Goal: Transaction & Acquisition: Purchase product/service

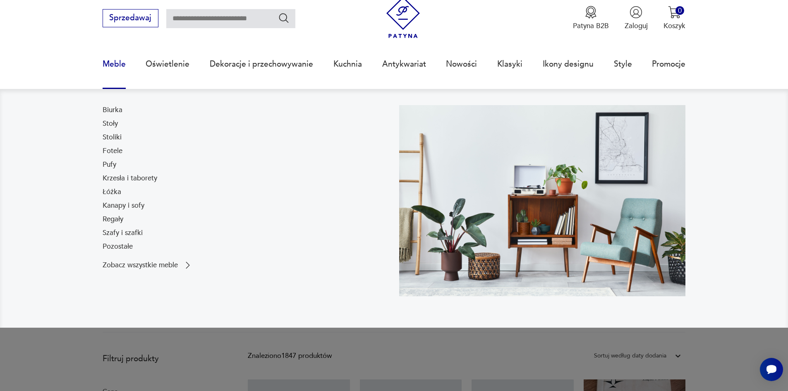
click at [116, 66] on link "Meble" at bounding box center [114, 64] width 23 height 38
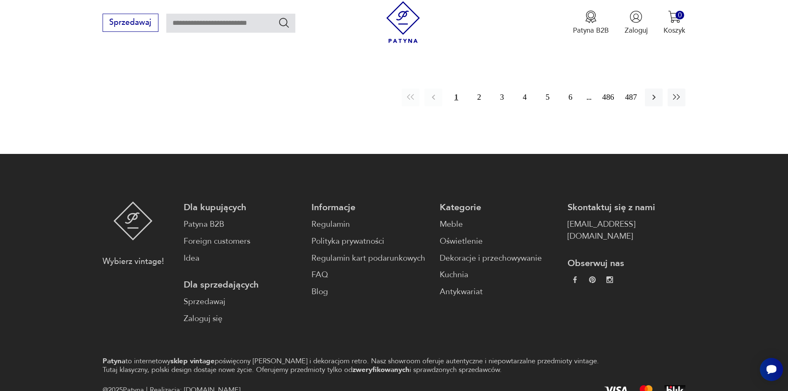
scroll to position [1246, 0]
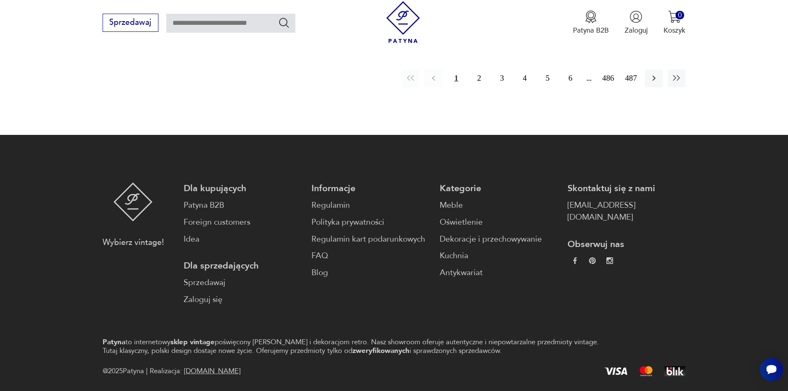
scroll to position [27, 0]
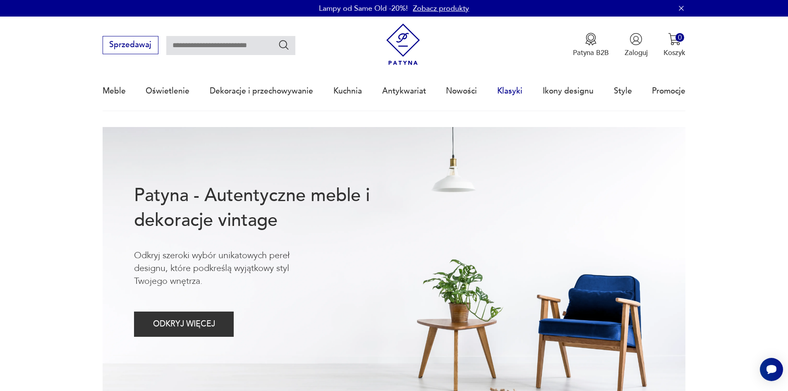
click at [508, 92] on link "Klasyki" at bounding box center [509, 91] width 25 height 38
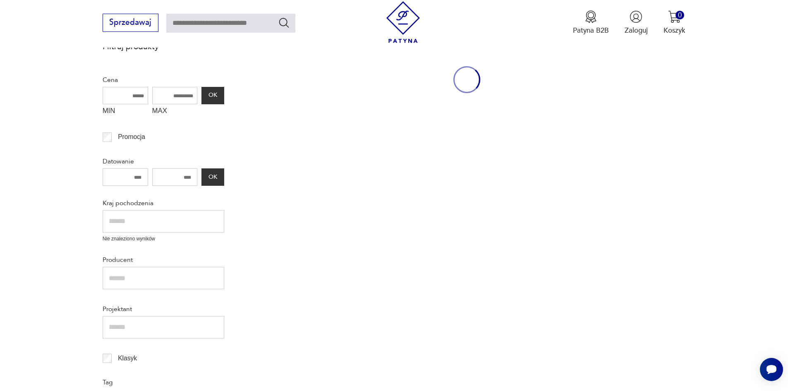
scroll to position [140, 0]
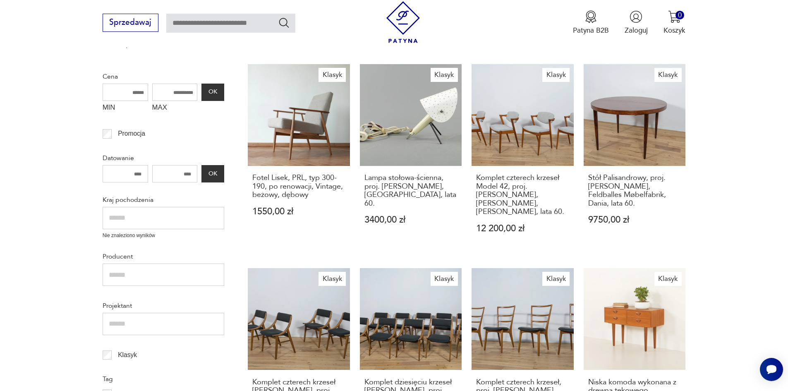
click at [191, 24] on input "text" at bounding box center [230, 23] width 129 height 19
type input "********"
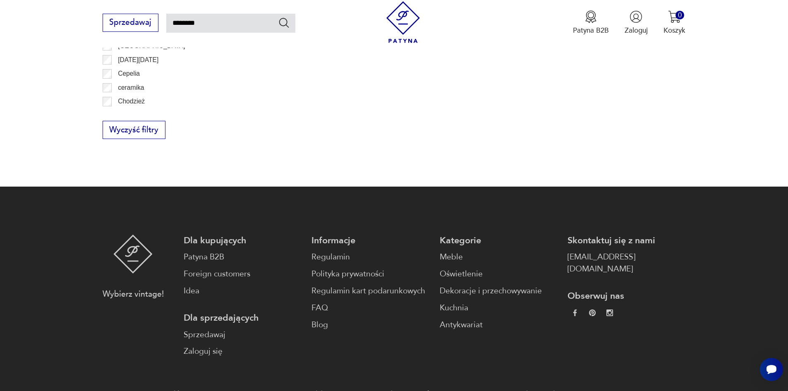
scroll to position [561, 0]
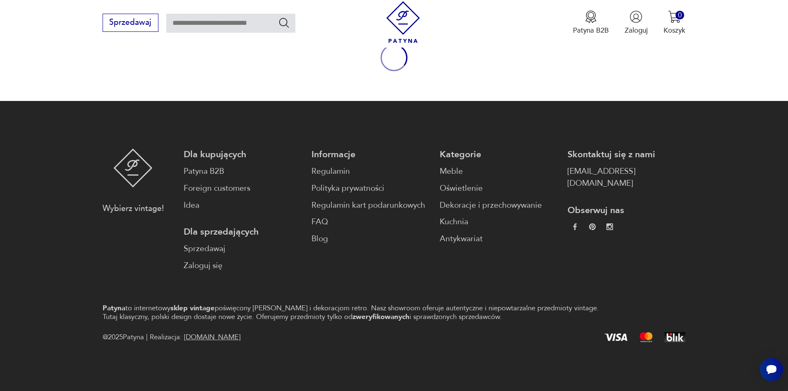
scroll to position [113, 0]
